Goal: Find specific page/section: Find specific page/section

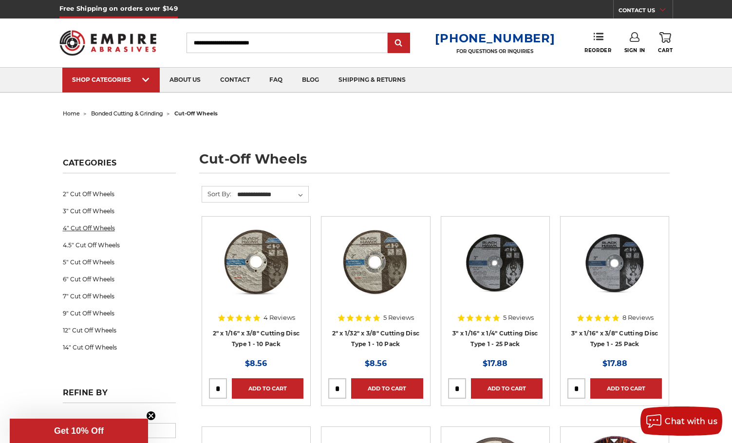
click at [99, 231] on link "4" Cut Off Wheels" at bounding box center [119, 228] width 113 height 17
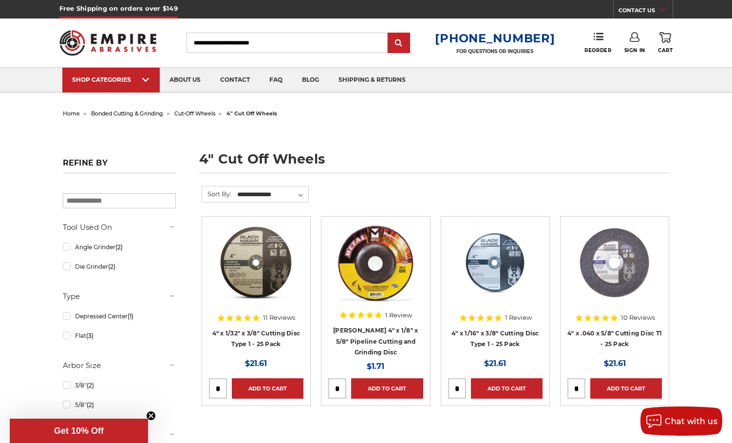
click at [200, 114] on span "cut-off wheels" at bounding box center [194, 113] width 41 height 7
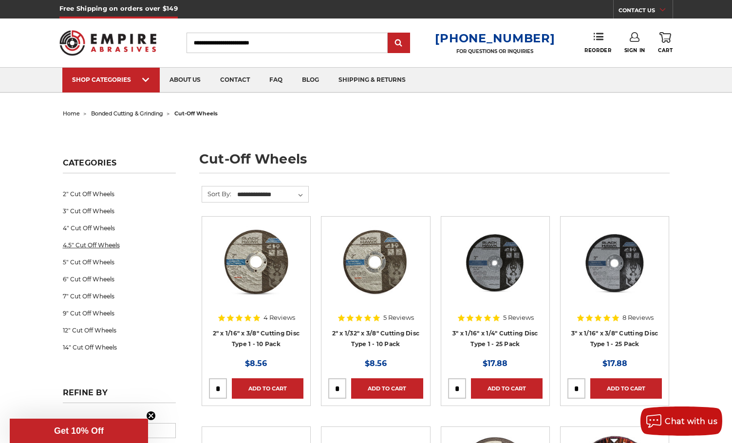
click at [116, 243] on link "4.5" Cut Off Wheels" at bounding box center [119, 245] width 113 height 17
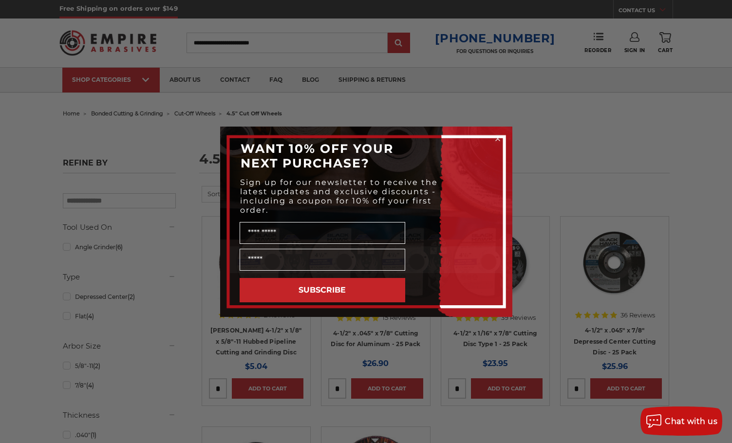
click at [498, 139] on icon "Close dialog" at bounding box center [498, 139] width 4 height 4
